Goal: Communication & Community: Answer question/provide support

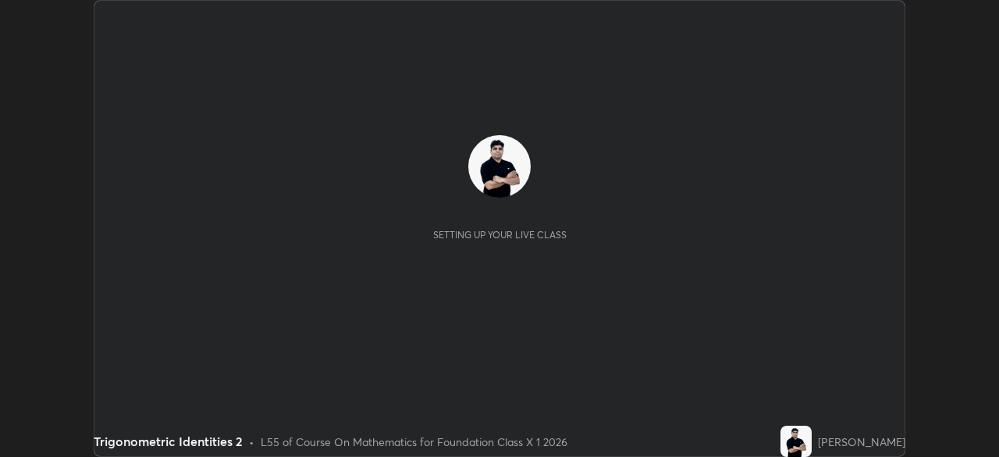
scroll to position [457, 998]
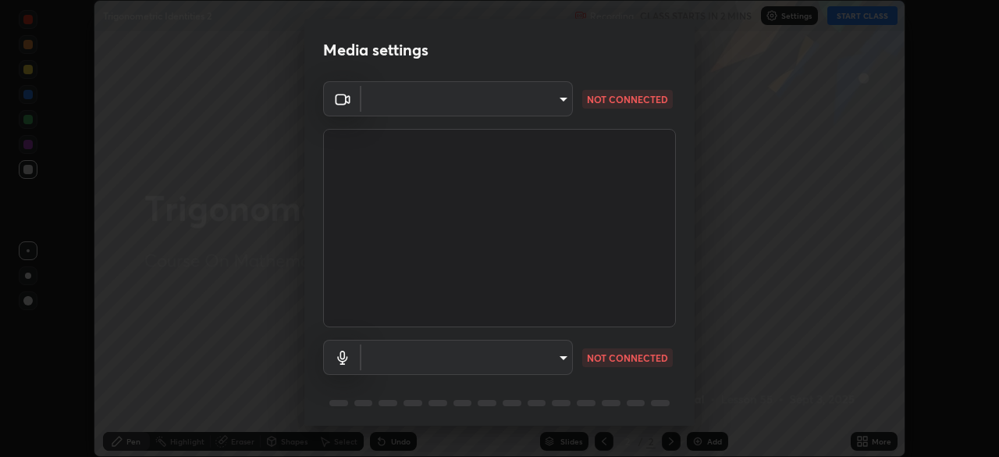
type input "7db3104c3122a209b332b64619111aa91615a24fb0de166504fa5909fce8eb30"
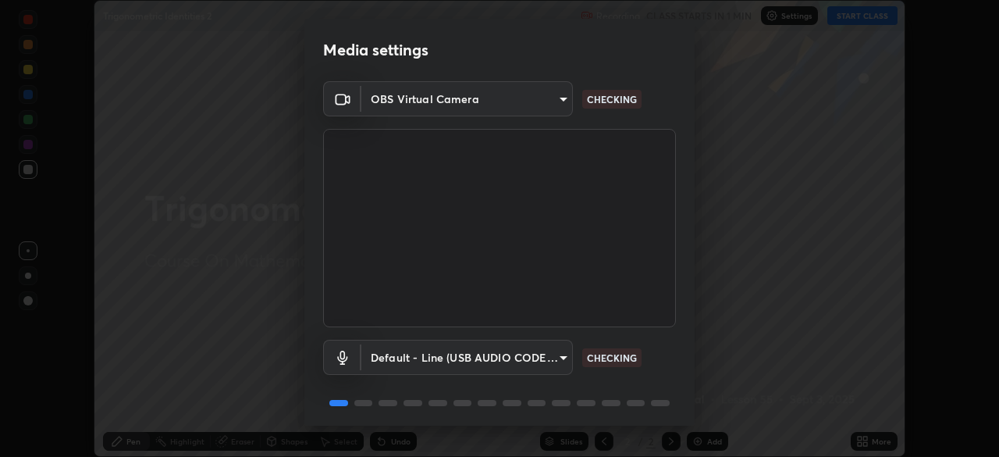
click at [506, 352] on body "Erase all Trigonometric Identities 2 Recording CLASS STARTS IN 1 MIN Settings S…" at bounding box center [499, 228] width 999 height 457
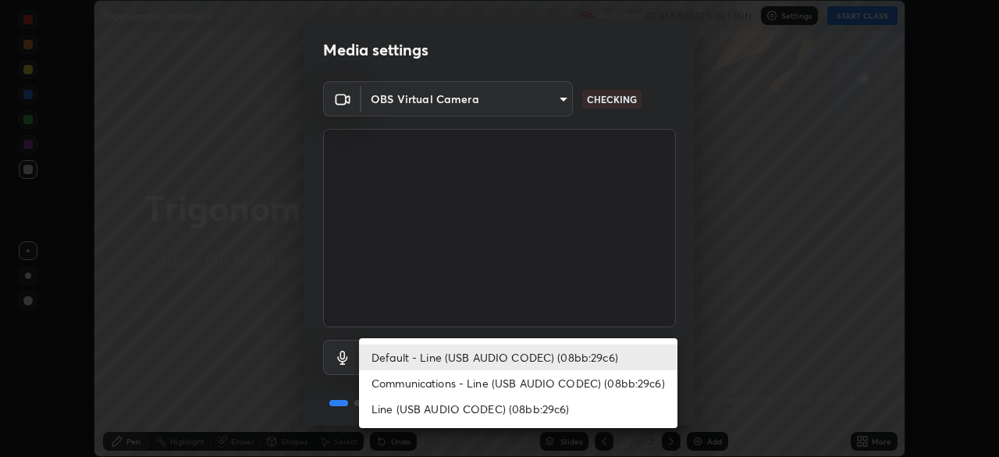
click at [488, 383] on li "Communications - Line (USB AUDIO CODEC) (08bb:29c6)" at bounding box center [518, 383] width 318 height 26
type input "communications"
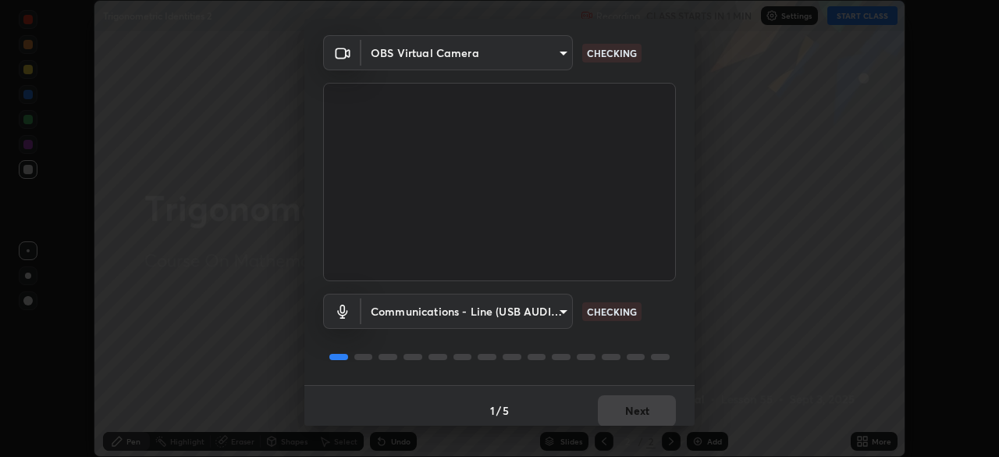
scroll to position [50, 0]
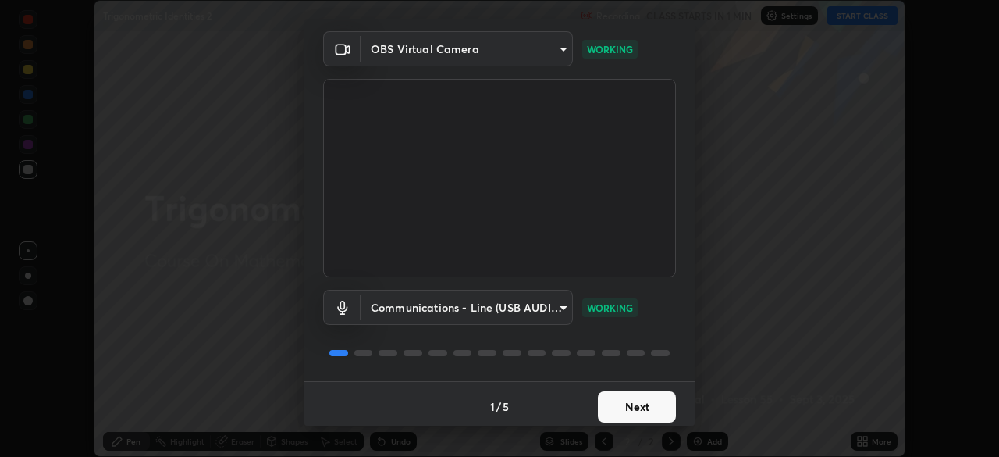
click at [635, 407] on button "Next" at bounding box center [637, 406] width 78 height 31
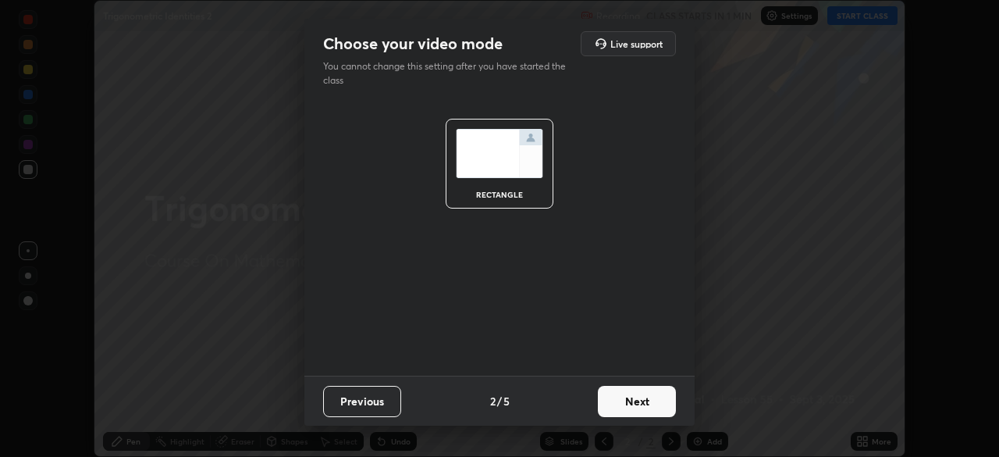
scroll to position [0, 0]
click at [635, 407] on button "Next" at bounding box center [637, 401] width 78 height 31
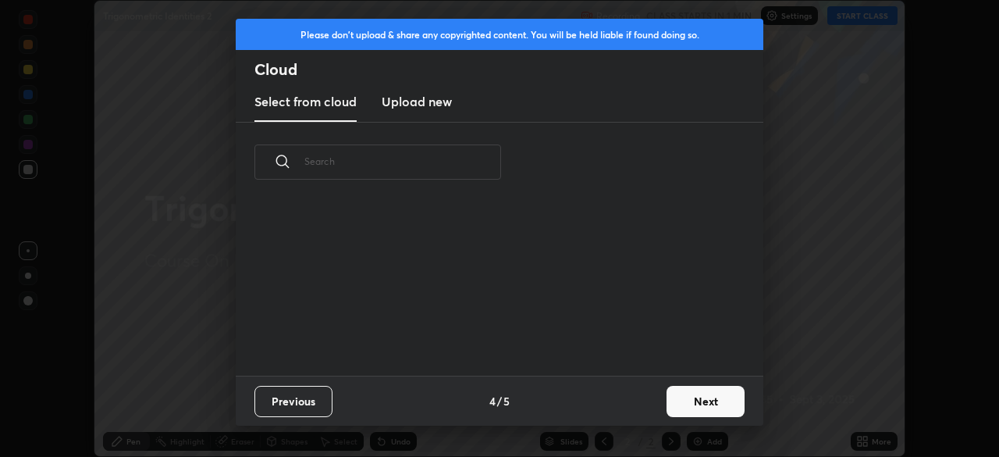
click at [698, 402] on button "Next" at bounding box center [706, 401] width 78 height 31
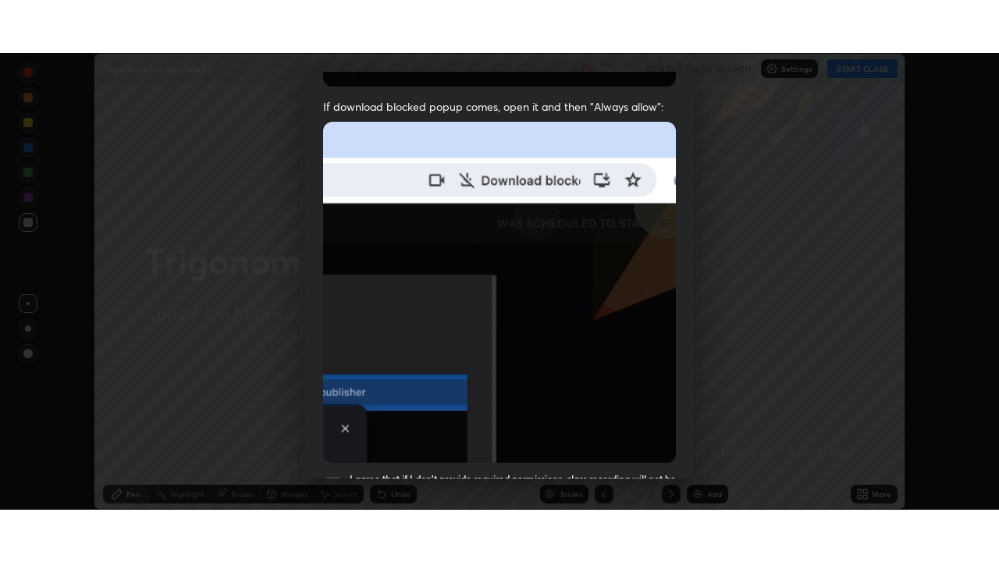
scroll to position [374, 0]
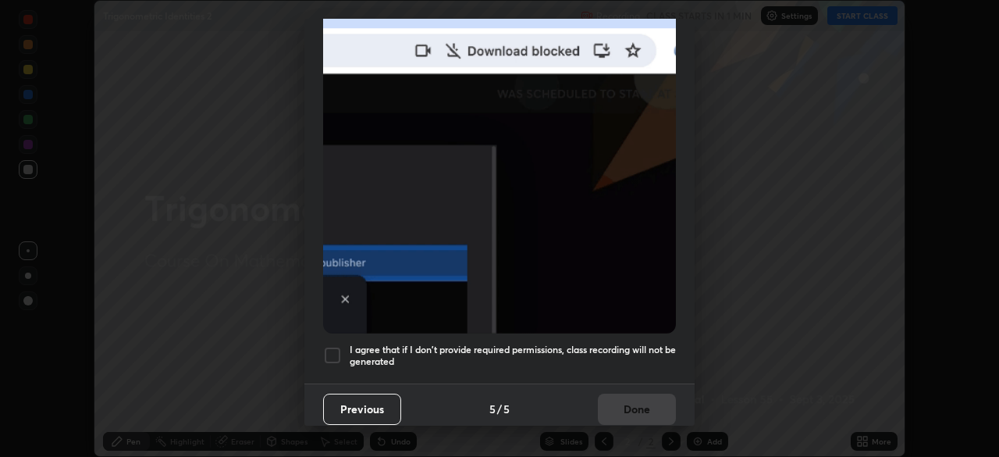
click at [332, 350] on div at bounding box center [332, 355] width 19 height 19
click at [626, 396] on button "Done" at bounding box center [637, 408] width 78 height 31
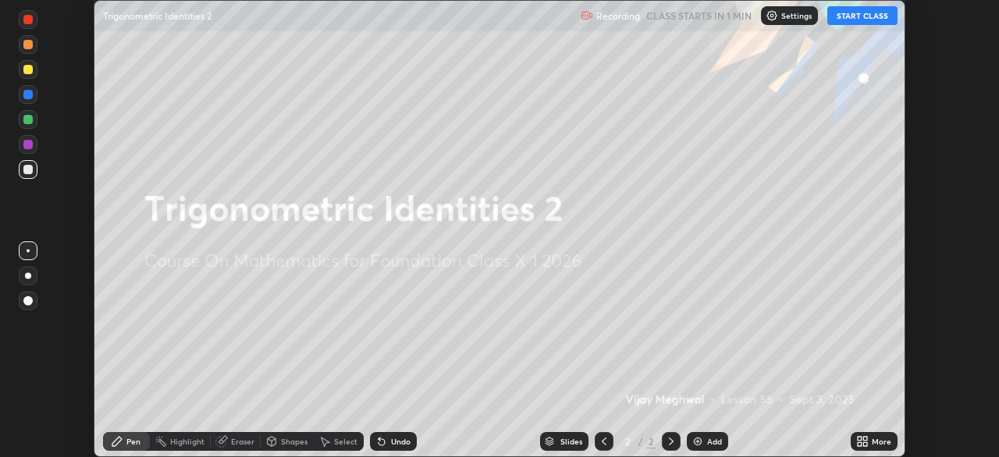
click at [857, 16] on button "START CLASS" at bounding box center [862, 15] width 70 height 19
click at [863, 440] on icon at bounding box center [862, 441] width 12 height 12
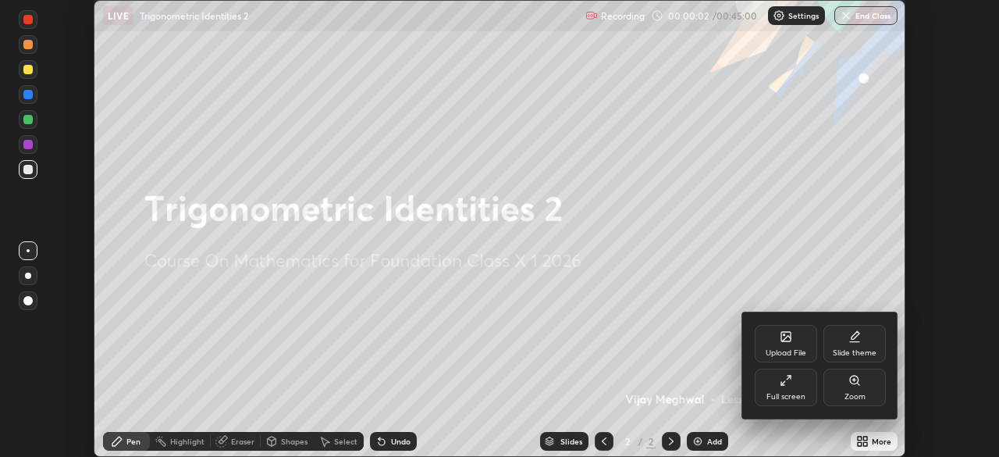
click at [788, 389] on div "Full screen" at bounding box center [786, 386] width 62 height 37
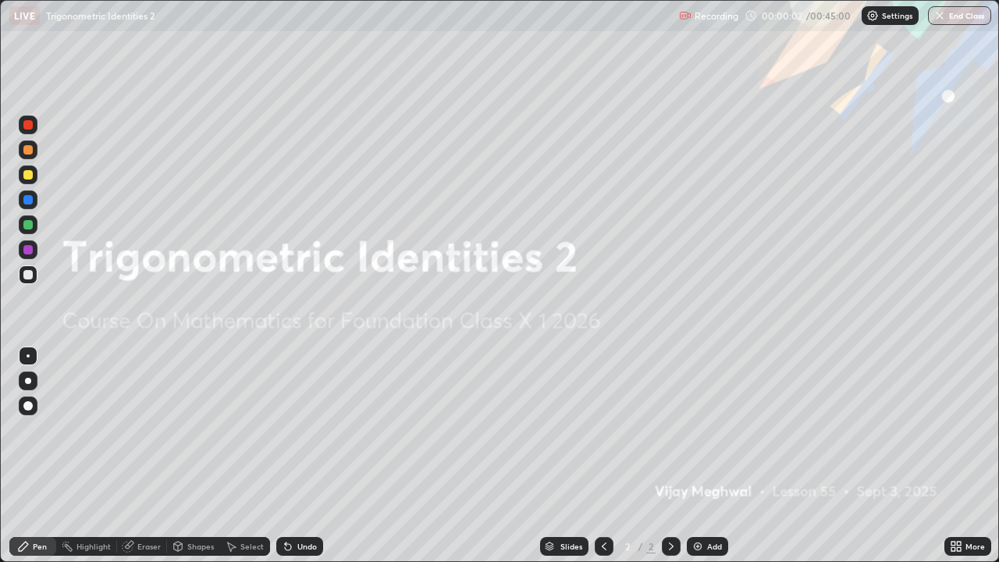
scroll to position [562, 999]
click at [712, 456] on div "Add" at bounding box center [707, 546] width 41 height 19
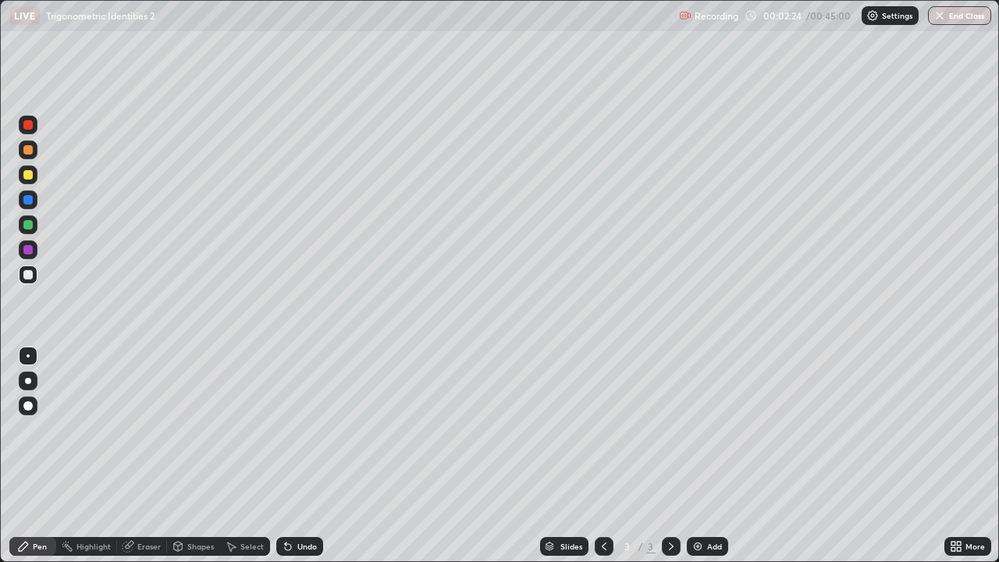
click at [31, 173] on div at bounding box center [27, 174] width 9 height 9
click at [699, 456] on img at bounding box center [698, 546] width 12 height 12
click at [29, 276] on div at bounding box center [27, 274] width 9 height 9
click at [26, 226] on div at bounding box center [27, 224] width 9 height 9
click at [28, 275] on div at bounding box center [27, 274] width 9 height 9
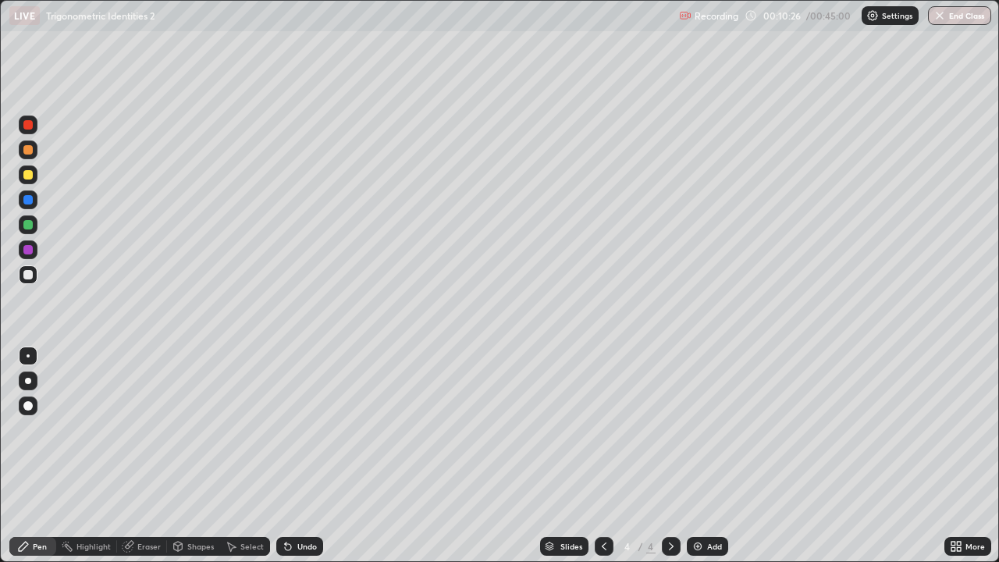
click at [699, 456] on img at bounding box center [698, 546] width 12 height 12
click at [33, 179] on div at bounding box center [28, 174] width 19 height 19
click at [705, 456] on div "Add" at bounding box center [707, 546] width 41 height 19
click at [23, 273] on div at bounding box center [28, 274] width 19 height 19
click at [33, 229] on div at bounding box center [28, 224] width 19 height 19
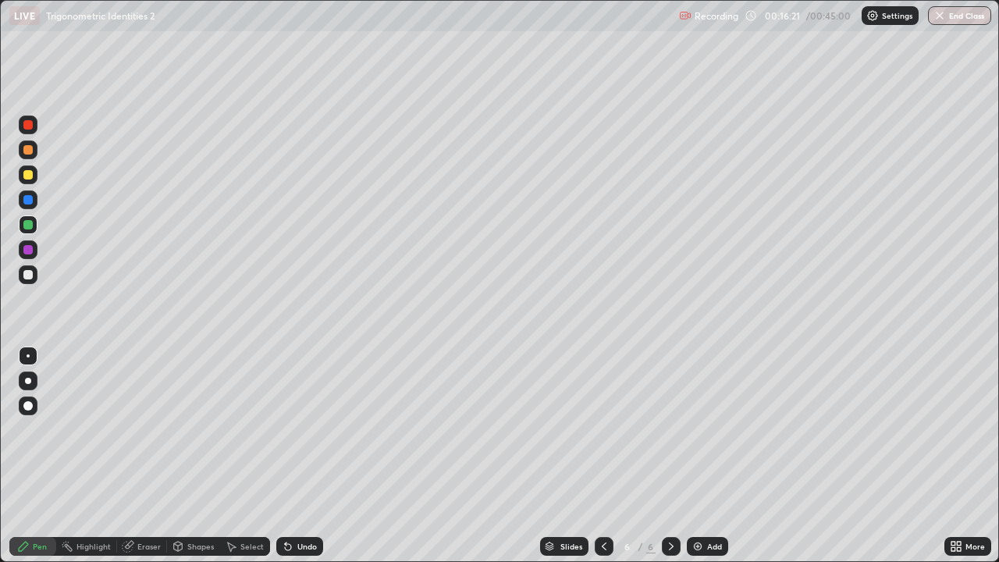
click at [23, 278] on div at bounding box center [27, 274] width 9 height 9
click at [705, 456] on div "Add" at bounding box center [707, 546] width 41 height 19
click at [29, 175] on div at bounding box center [27, 174] width 9 height 9
click at [28, 226] on div at bounding box center [27, 224] width 9 height 9
click at [699, 456] on img at bounding box center [698, 546] width 12 height 12
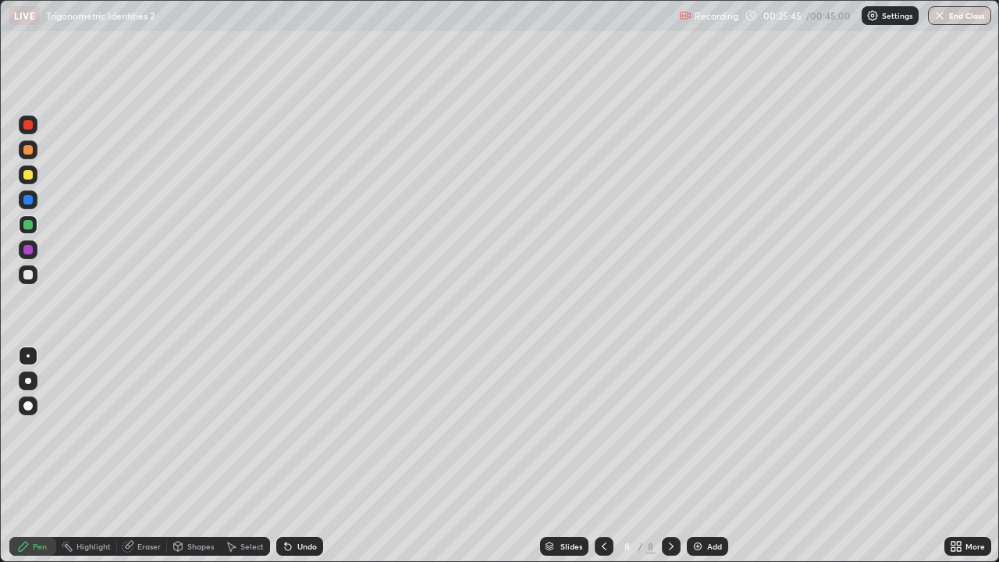
click at [31, 173] on div at bounding box center [27, 174] width 9 height 9
click at [29, 277] on div at bounding box center [27, 274] width 9 height 9
click at [28, 176] on div at bounding box center [27, 174] width 9 height 9
click at [26, 224] on div at bounding box center [27, 224] width 9 height 9
click at [697, 456] on img at bounding box center [698, 546] width 12 height 12
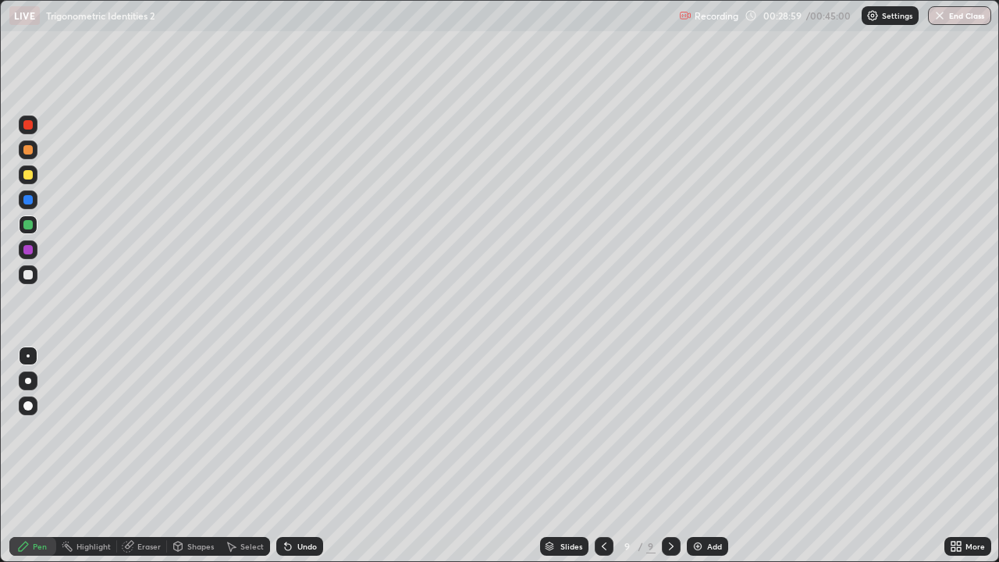
click at [26, 158] on div at bounding box center [28, 149] width 19 height 19
click at [600, 456] on icon at bounding box center [604, 546] width 12 height 12
click at [678, 456] on div at bounding box center [671, 546] width 19 height 19
click at [603, 456] on icon at bounding box center [604, 546] width 12 height 12
click at [662, 456] on div at bounding box center [671, 546] width 19 height 19
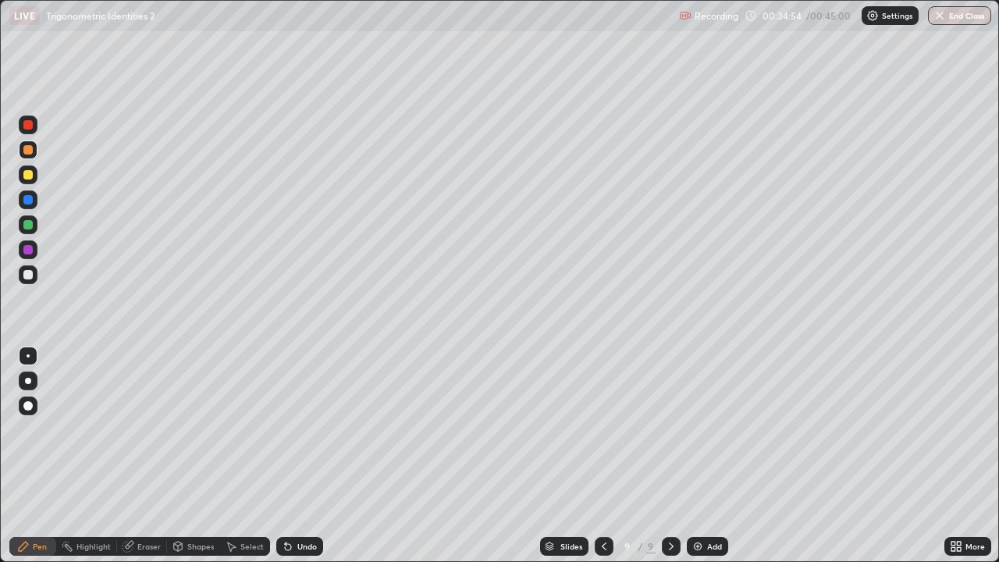
click at [30, 277] on div at bounding box center [27, 274] width 9 height 9
click at [713, 456] on div "Add" at bounding box center [707, 546] width 41 height 19
click at [602, 456] on icon at bounding box center [603, 546] width 12 height 12
click at [669, 456] on icon at bounding box center [671, 546] width 12 height 12
click at [602, 456] on icon at bounding box center [603, 546] width 12 height 12
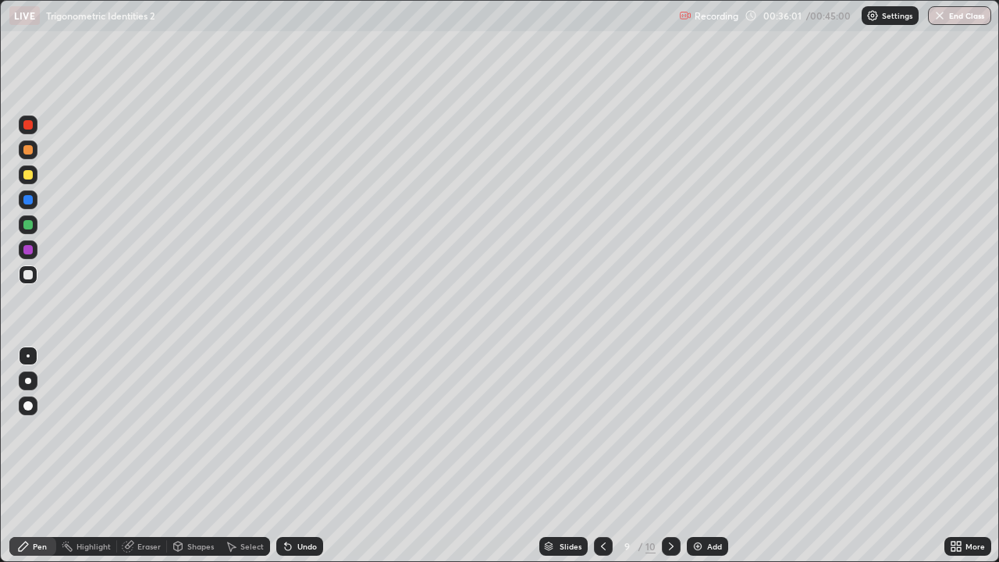
click at [668, 456] on icon at bounding box center [671, 546] width 12 height 12
click at [596, 456] on div at bounding box center [603, 546] width 19 height 19
click at [670, 456] on icon at bounding box center [671, 546] width 12 height 12
click at [29, 280] on div at bounding box center [28, 274] width 19 height 19
click at [29, 224] on div at bounding box center [27, 224] width 9 height 9
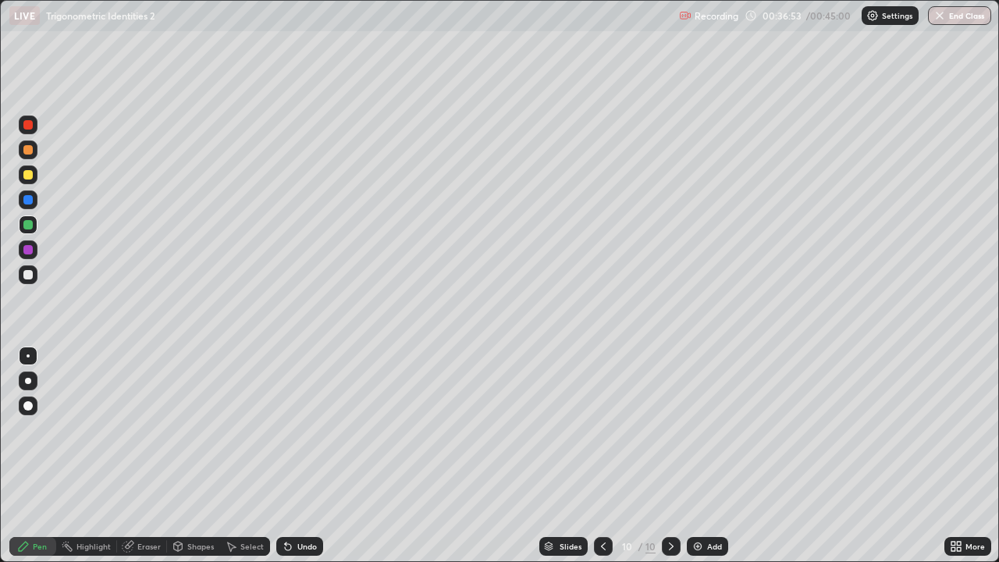
click at [26, 173] on div at bounding box center [27, 174] width 9 height 9
click at [692, 456] on img at bounding box center [698, 546] width 12 height 12
click at [595, 456] on div at bounding box center [604, 546] width 19 height 31
click at [663, 456] on div at bounding box center [671, 546] width 19 height 19
click at [595, 456] on div at bounding box center [604, 546] width 19 height 19
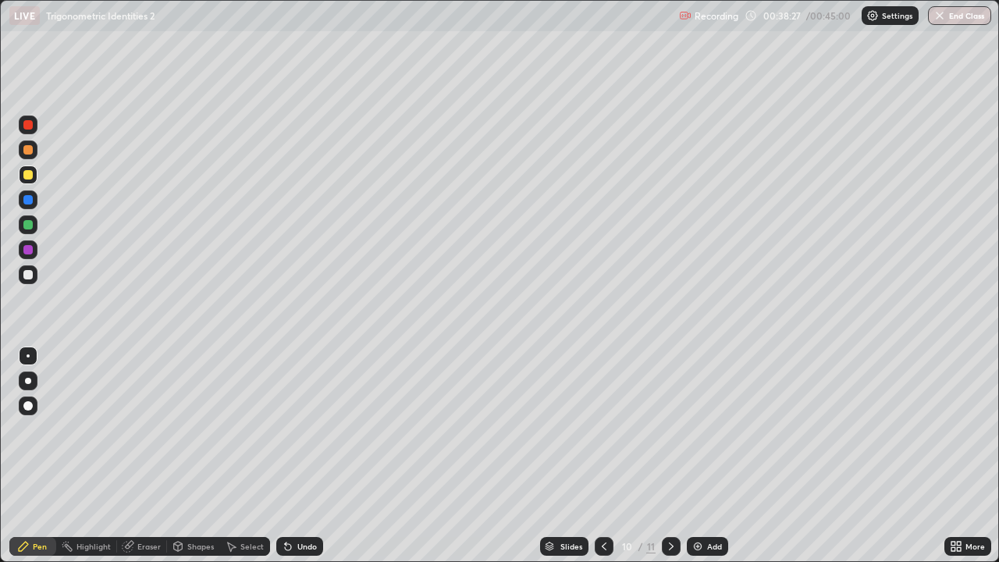
click at [668, 456] on div at bounding box center [671, 546] width 19 height 19
click at [599, 456] on icon at bounding box center [604, 546] width 12 height 12
click at [667, 456] on icon at bounding box center [671, 546] width 12 height 12
click at [26, 155] on div at bounding box center [28, 149] width 19 height 19
click at [605, 456] on icon at bounding box center [604, 546] width 12 height 12
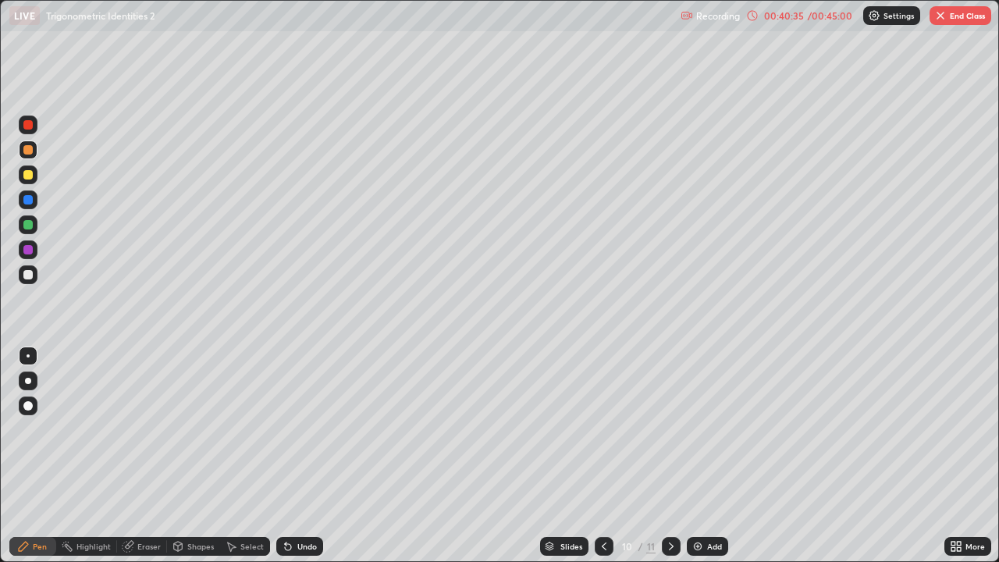
click at [676, 456] on icon at bounding box center [671, 546] width 12 height 12
click at [962, 17] on button "End Class" at bounding box center [961, 15] width 62 height 19
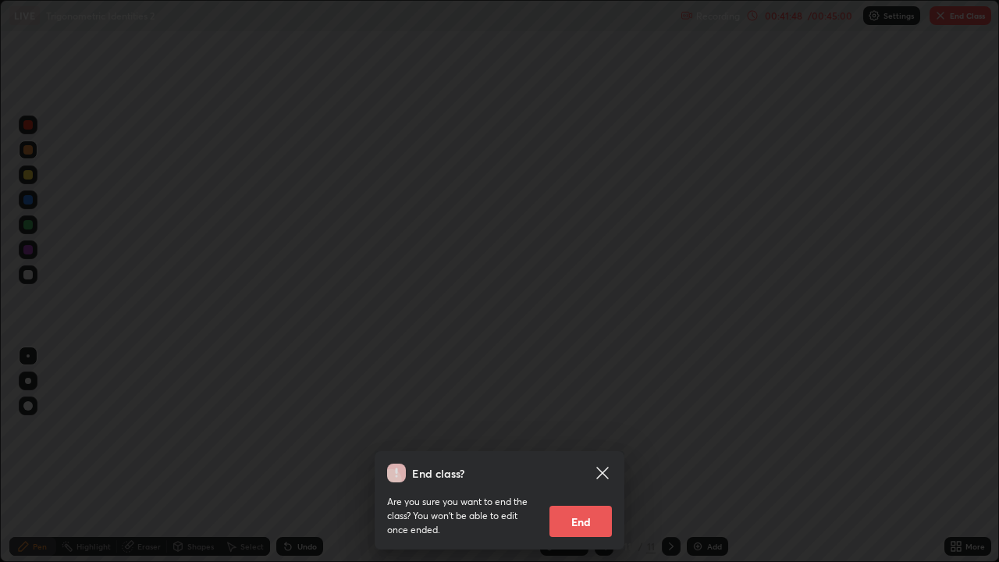
click at [582, 456] on button "End" at bounding box center [581, 521] width 62 height 31
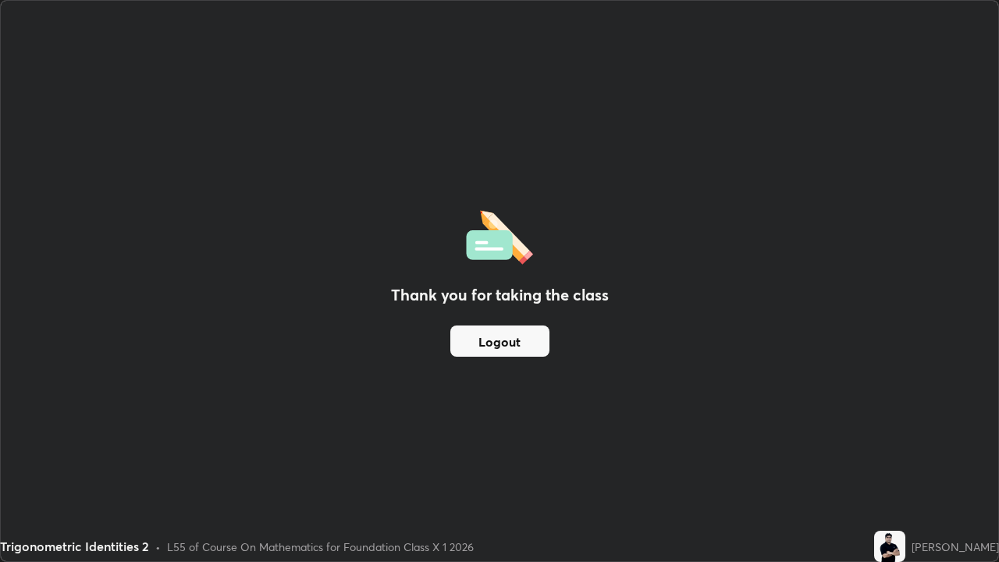
click at [510, 343] on button "Logout" at bounding box center [499, 340] width 99 height 31
